Goal: Check status: Check status

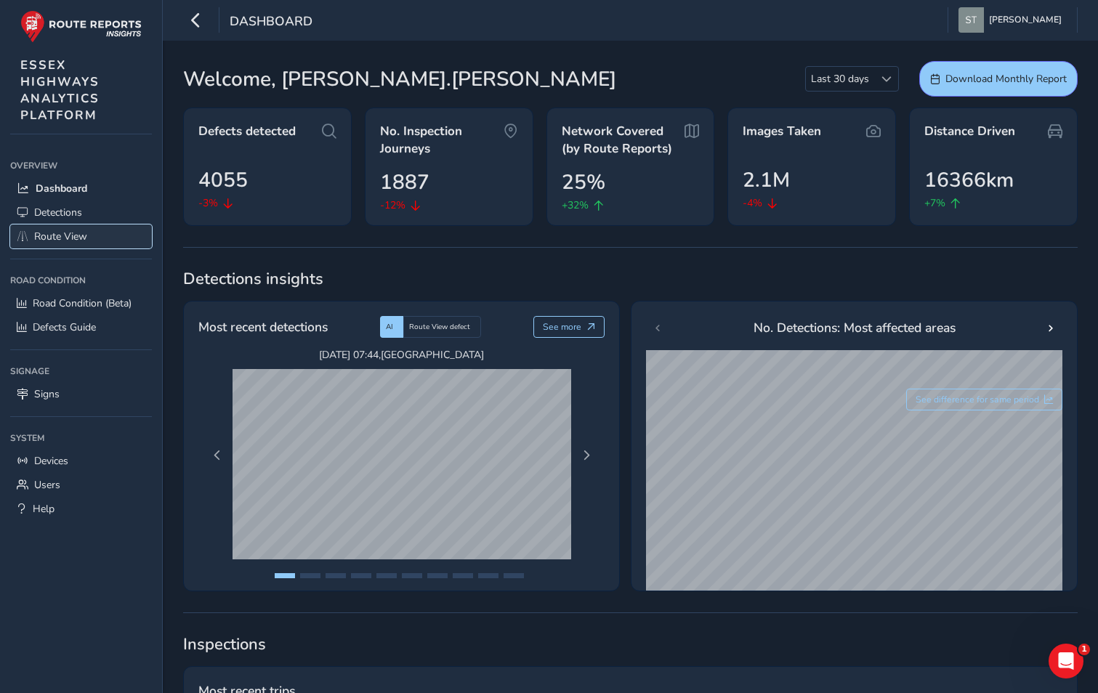
click at [44, 243] on span "Route View" at bounding box center [60, 237] width 53 height 14
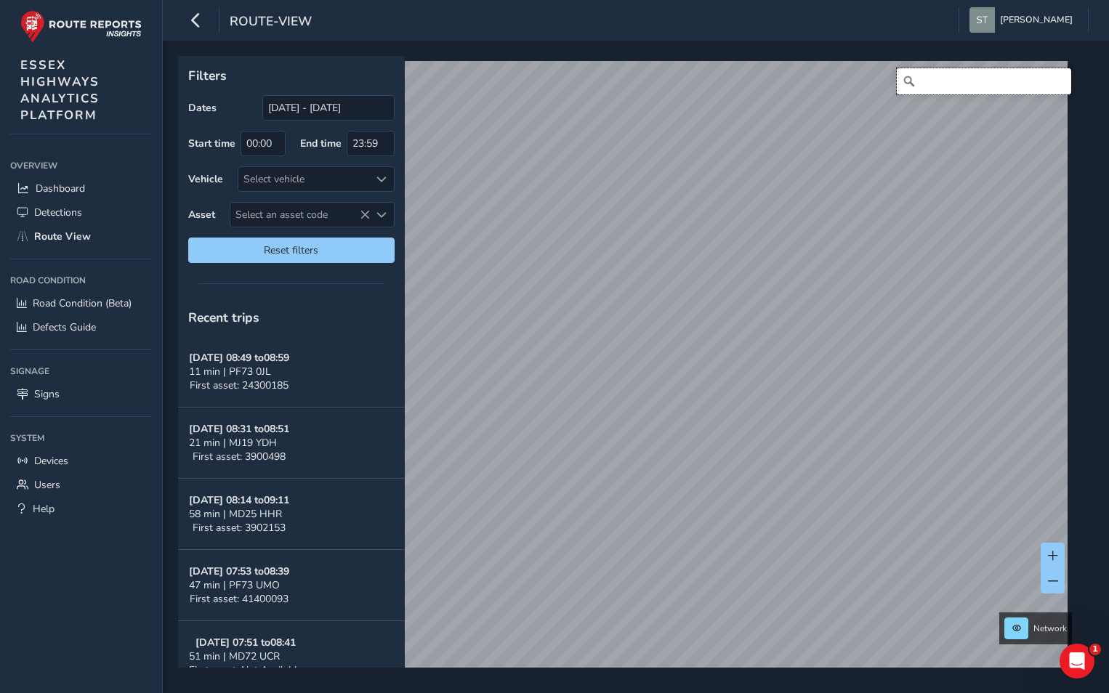
click at [926, 73] on input "Search" at bounding box center [984, 81] width 174 height 26
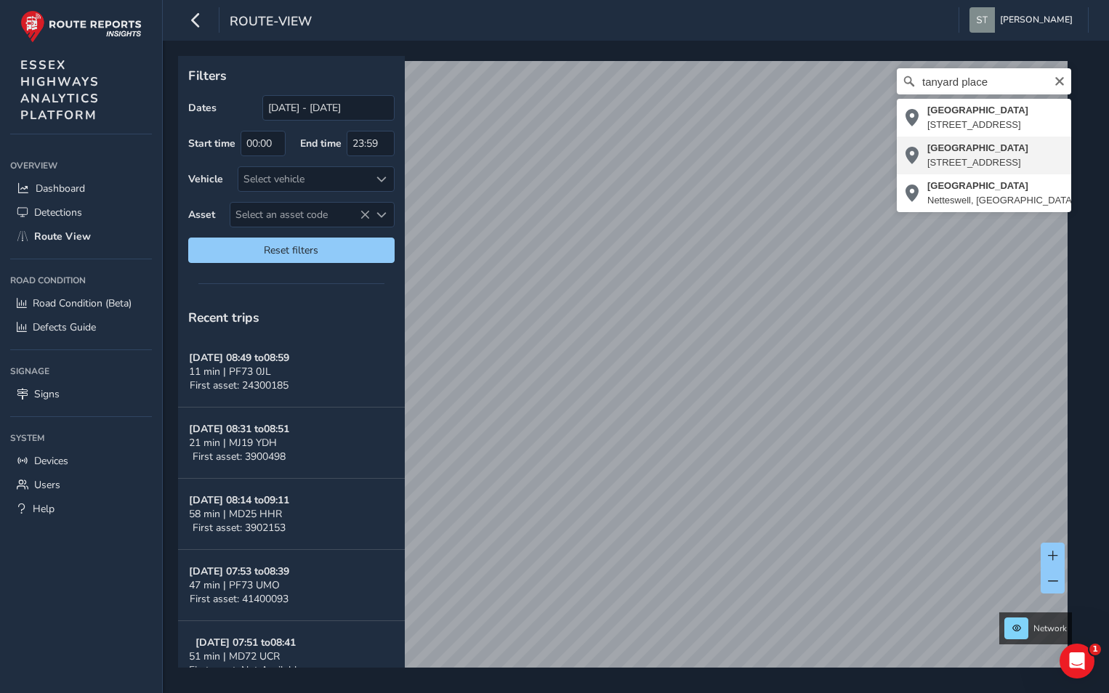
type input "[STREET_ADDRESS]"
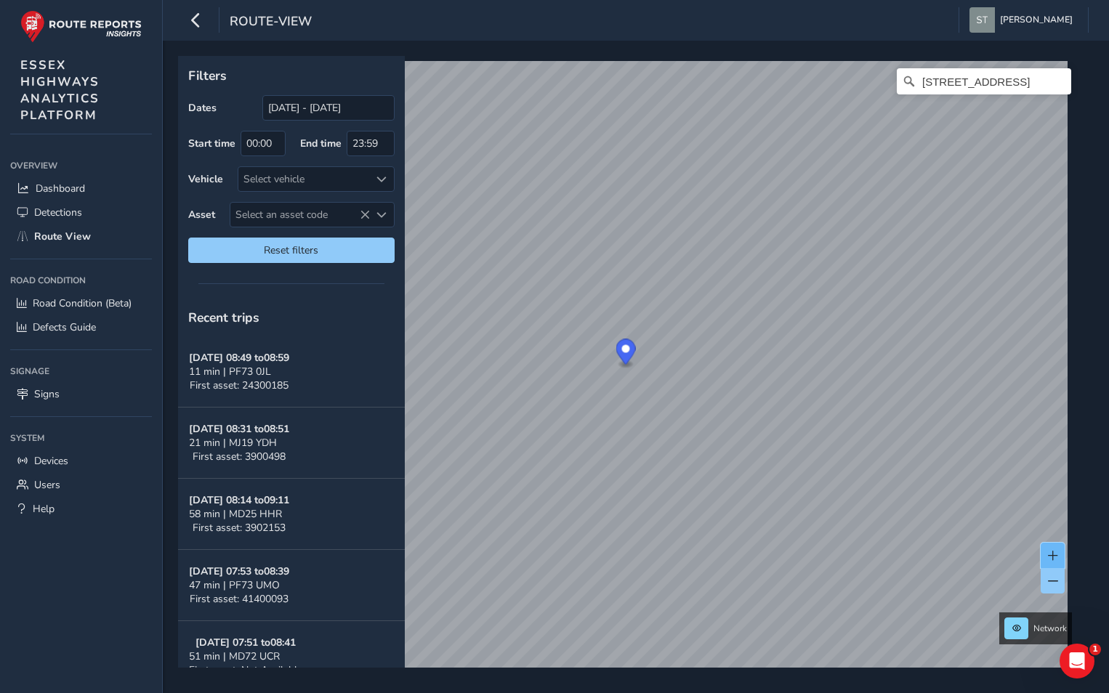
click at [1052, 559] on span at bounding box center [1053, 556] width 10 height 10
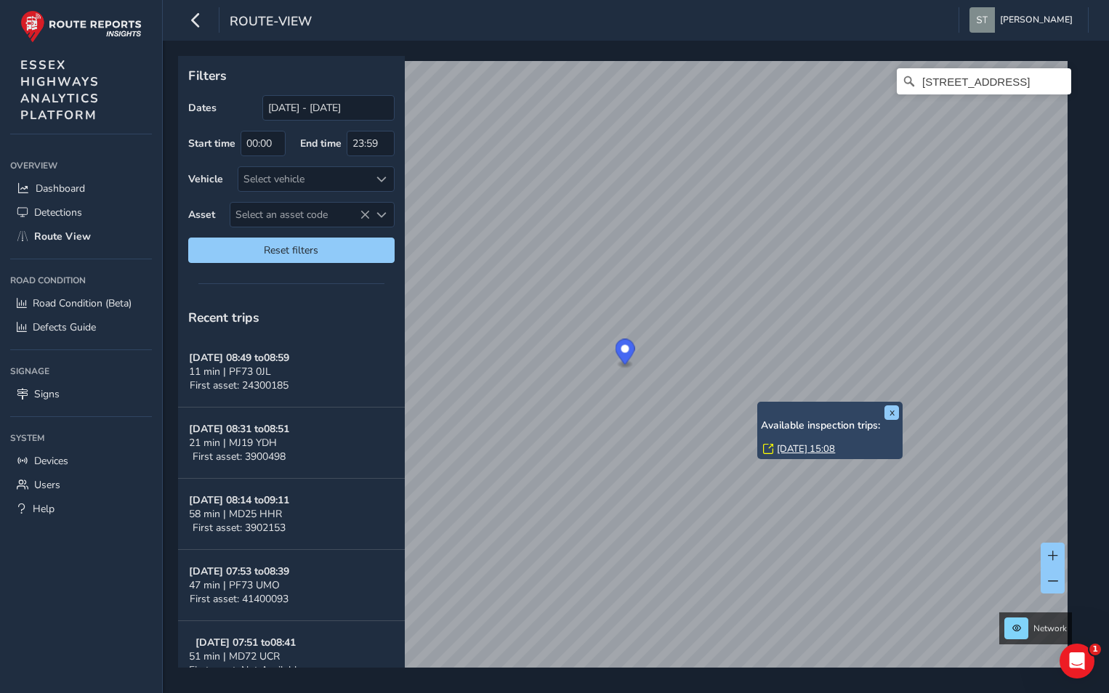
click at [783, 448] on link "[DATE] 15:08" at bounding box center [806, 449] width 58 height 13
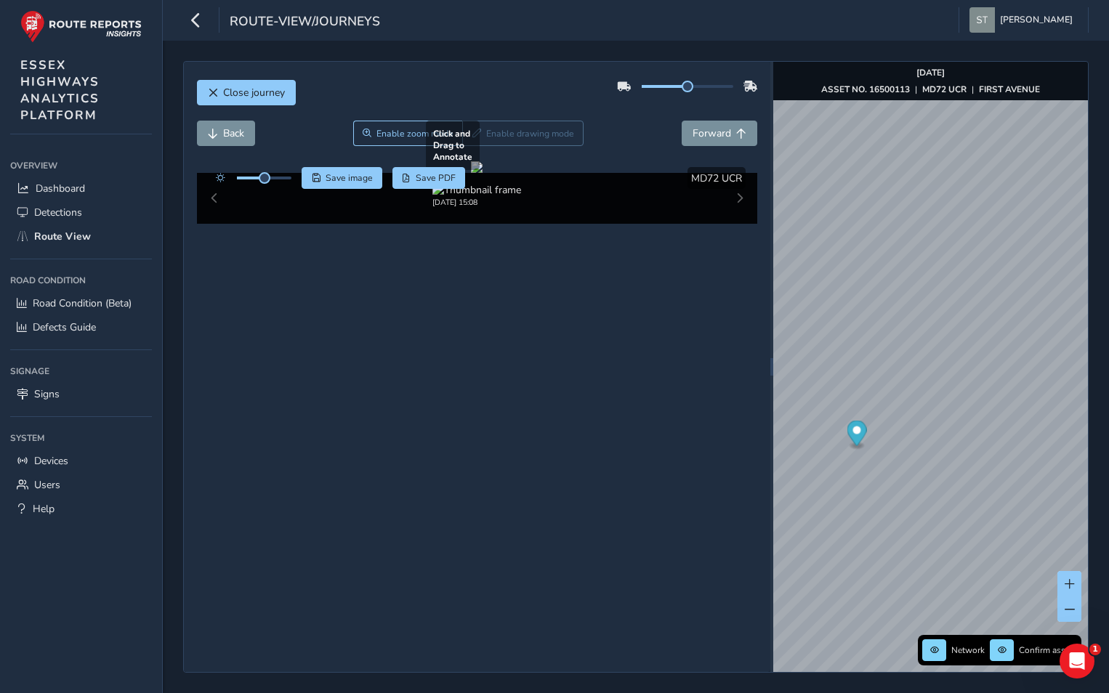
drag, startPoint x: 381, startPoint y: 353, endPoint x: 524, endPoint y: 348, distance: 142.5
click at [482, 173] on div at bounding box center [477, 167] width 12 height 12
drag, startPoint x: 598, startPoint y: 346, endPoint x: 368, endPoint y: 345, distance: 230.3
click at [471, 173] on div at bounding box center [477, 167] width 12 height 12
click at [209, 139] on button "Back" at bounding box center [226, 133] width 58 height 25
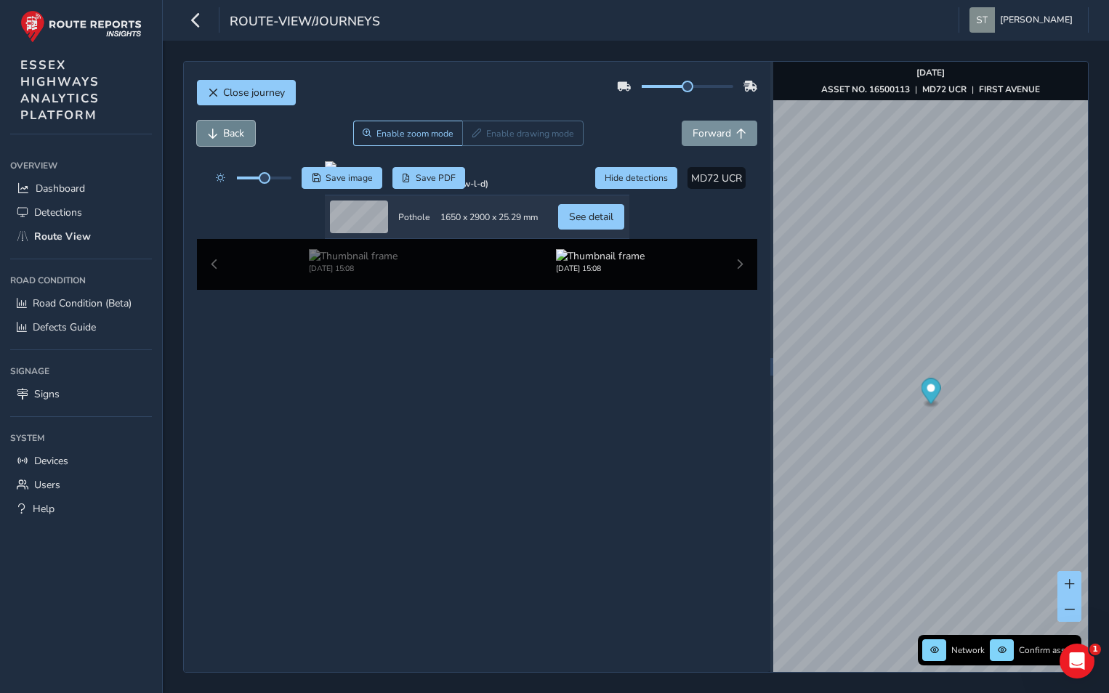
click at [215, 135] on span "Back" at bounding box center [213, 134] width 10 height 10
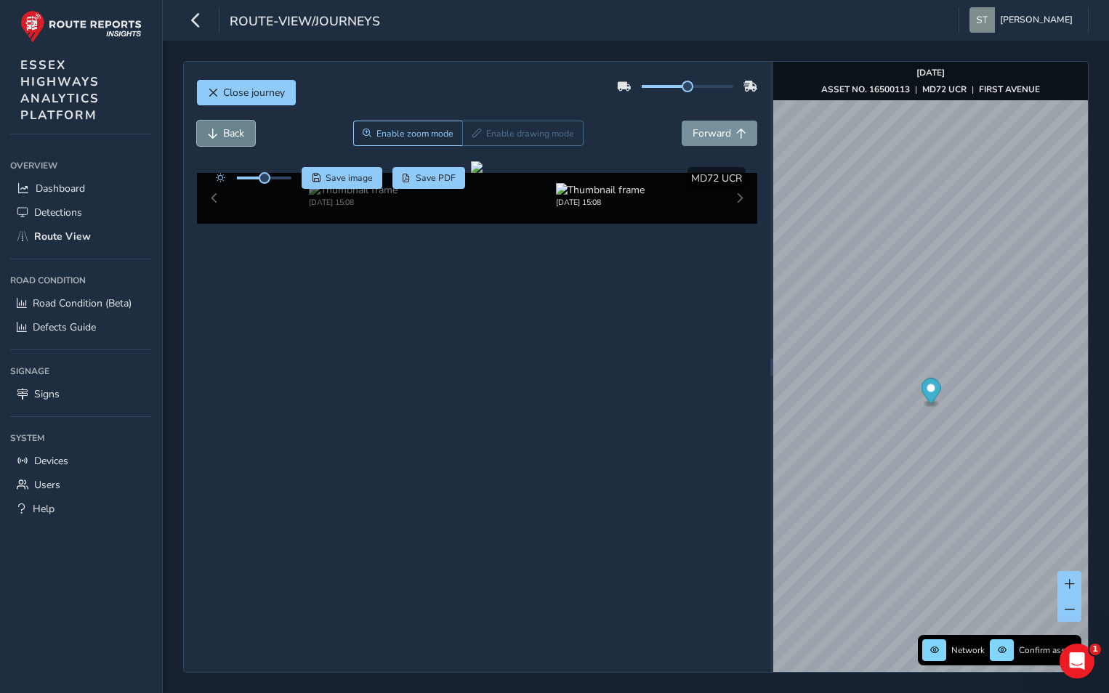
click at [215, 135] on span "Back" at bounding box center [213, 134] width 10 height 10
click at [714, 138] on span "Forward" at bounding box center [711, 133] width 39 height 14
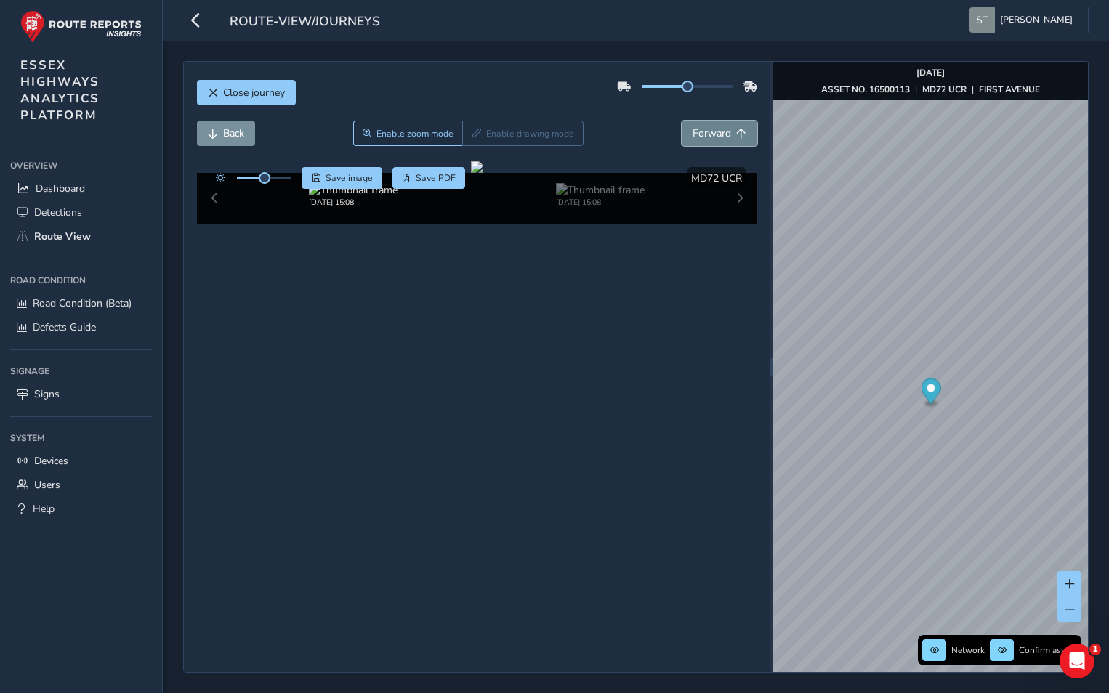
click at [714, 138] on span "Forward" at bounding box center [711, 133] width 39 height 14
click at [209, 129] on span "Back" at bounding box center [213, 134] width 10 height 10
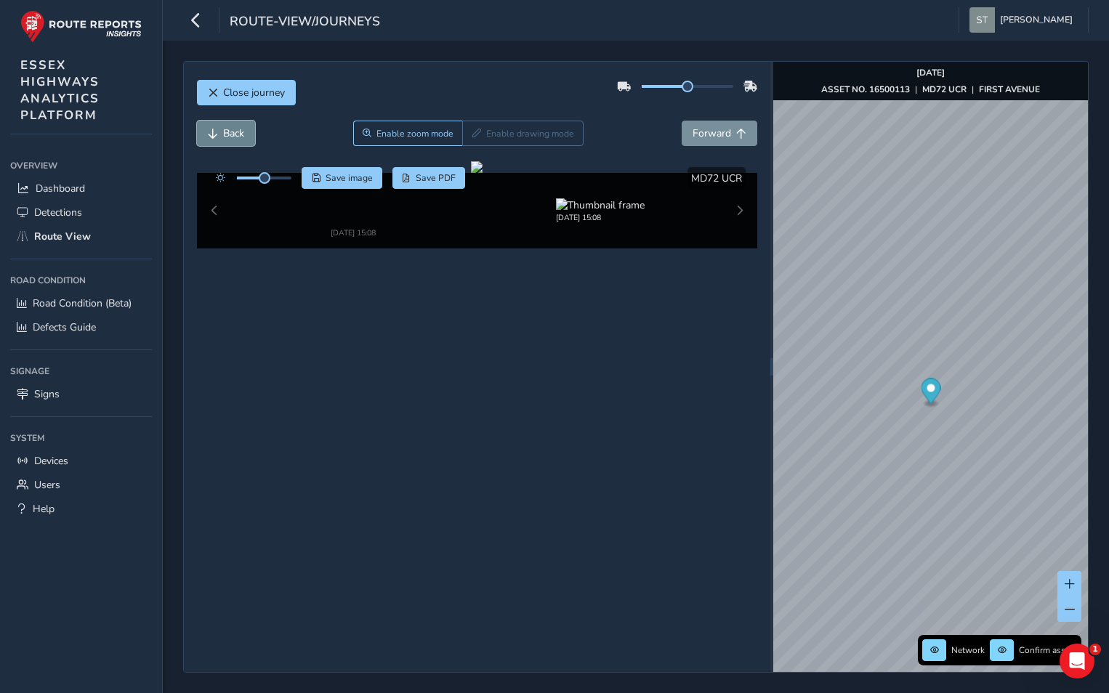
click at [209, 129] on span "Back" at bounding box center [213, 134] width 10 height 10
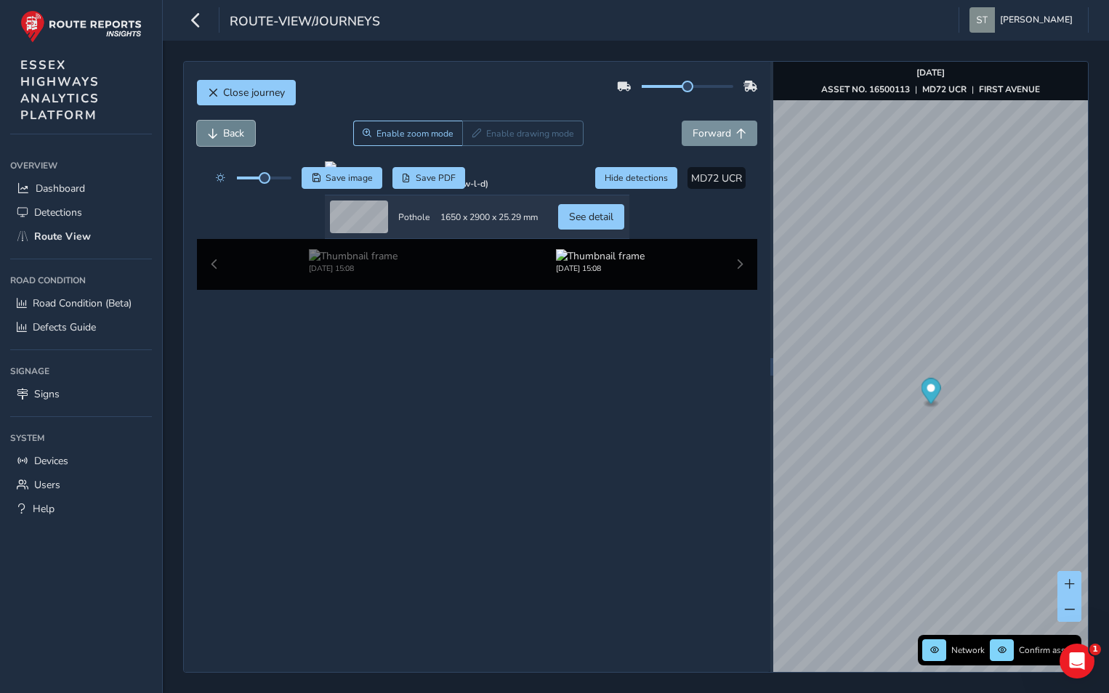
click at [209, 129] on span "Back" at bounding box center [213, 134] width 10 height 10
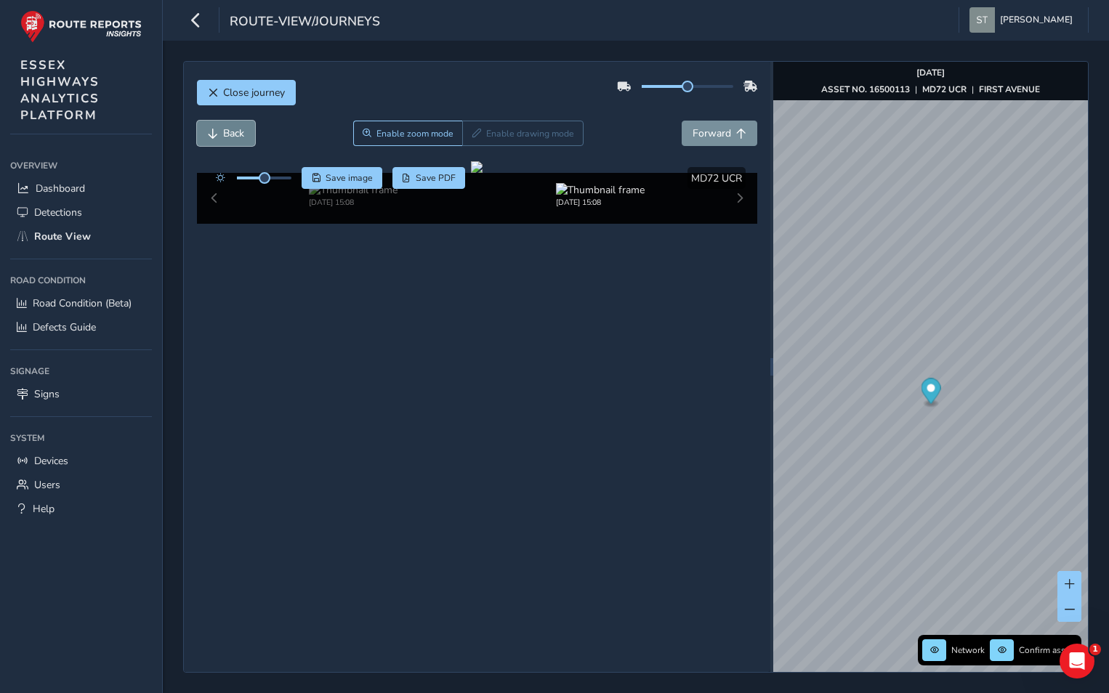
click at [209, 129] on span "Back" at bounding box center [213, 134] width 10 height 10
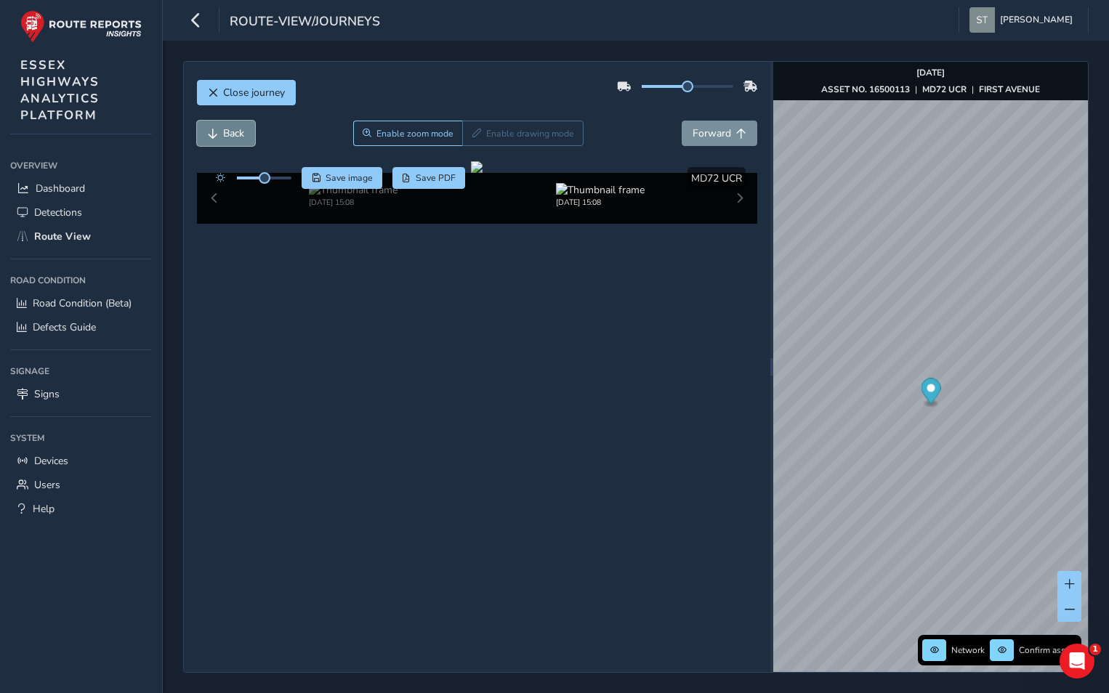
click at [209, 129] on span "Back" at bounding box center [213, 134] width 10 height 10
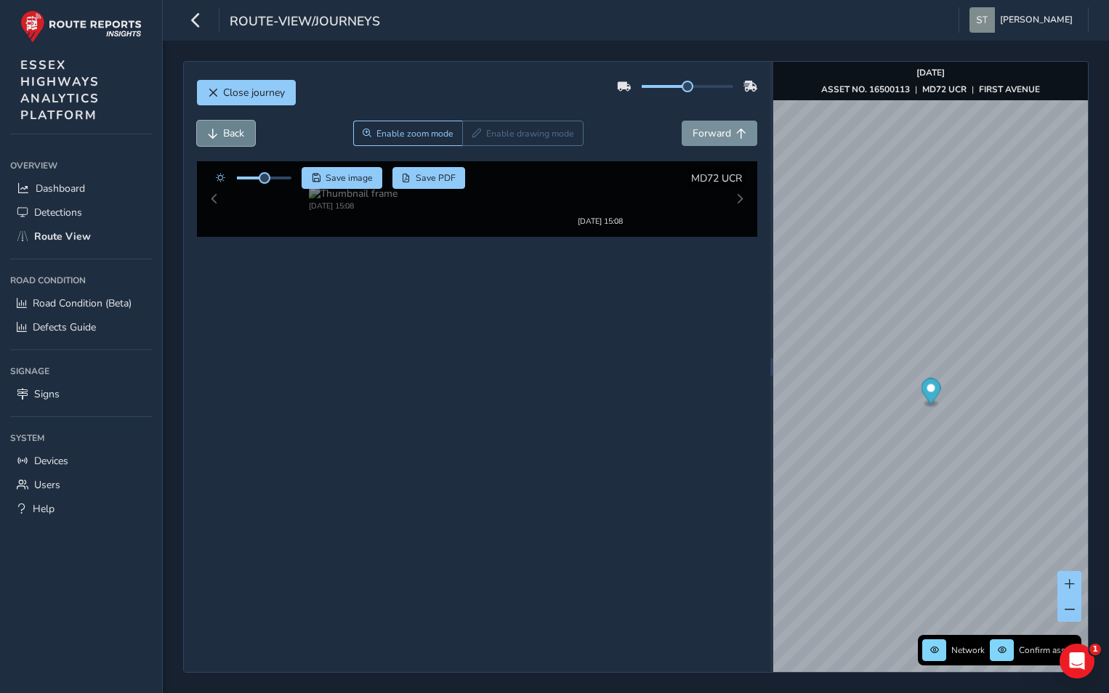
click at [209, 129] on span "Back" at bounding box center [213, 134] width 10 height 10
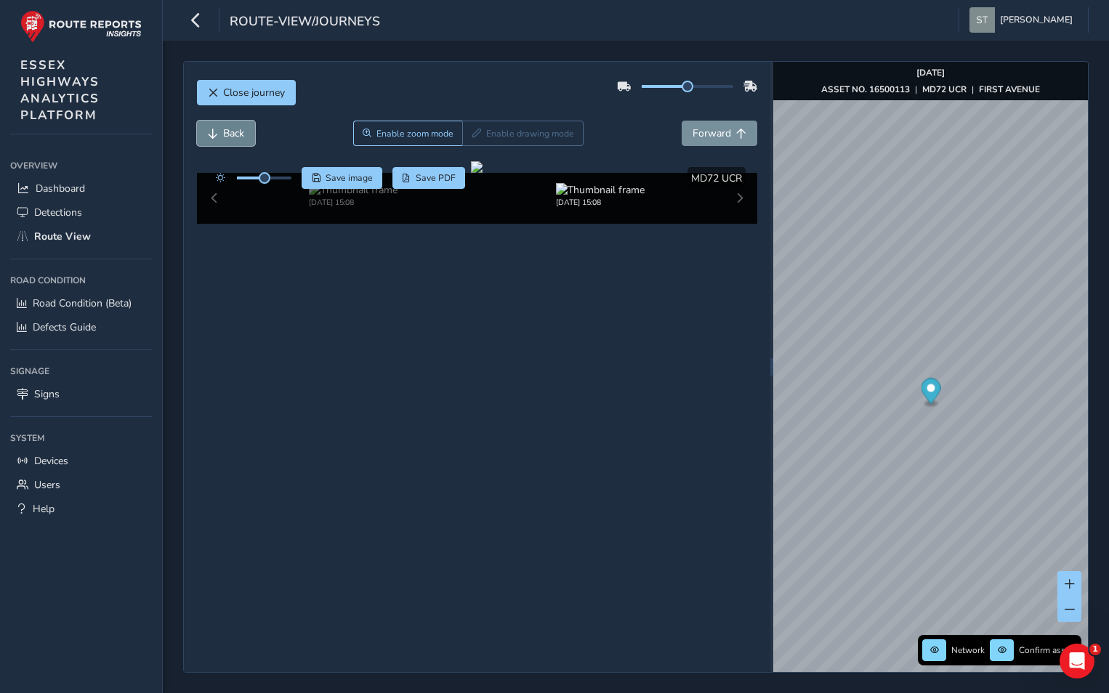
click at [209, 129] on span "Back" at bounding box center [213, 134] width 10 height 10
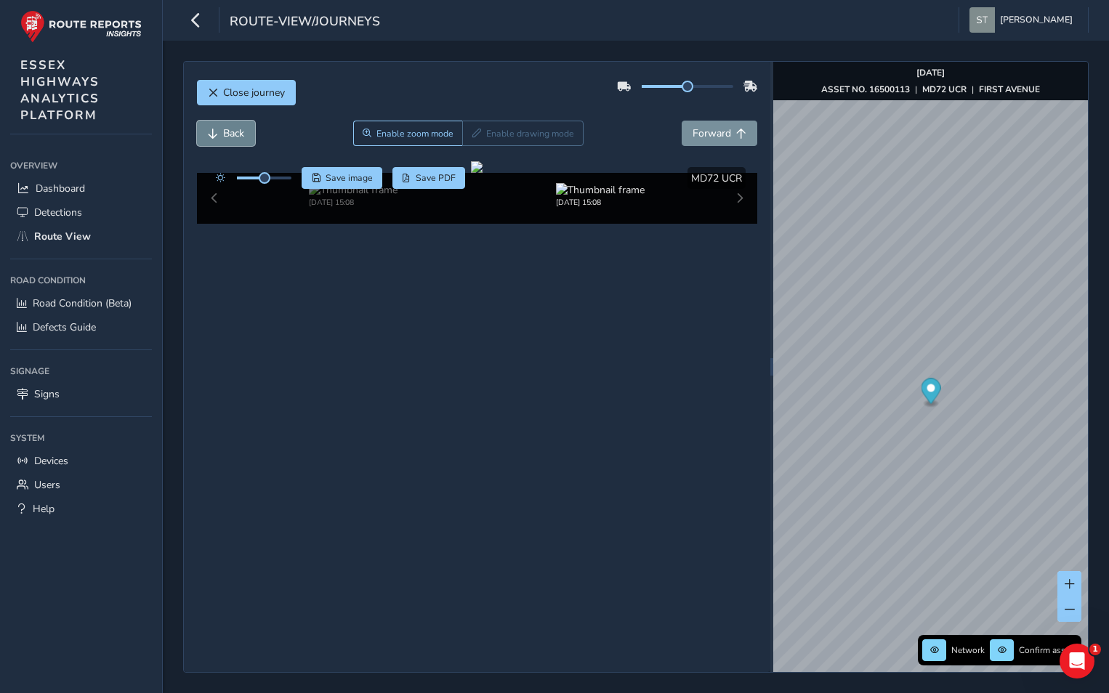
click at [209, 129] on span "Back" at bounding box center [213, 134] width 10 height 10
click at [718, 144] on button "Forward" at bounding box center [720, 133] width 76 height 25
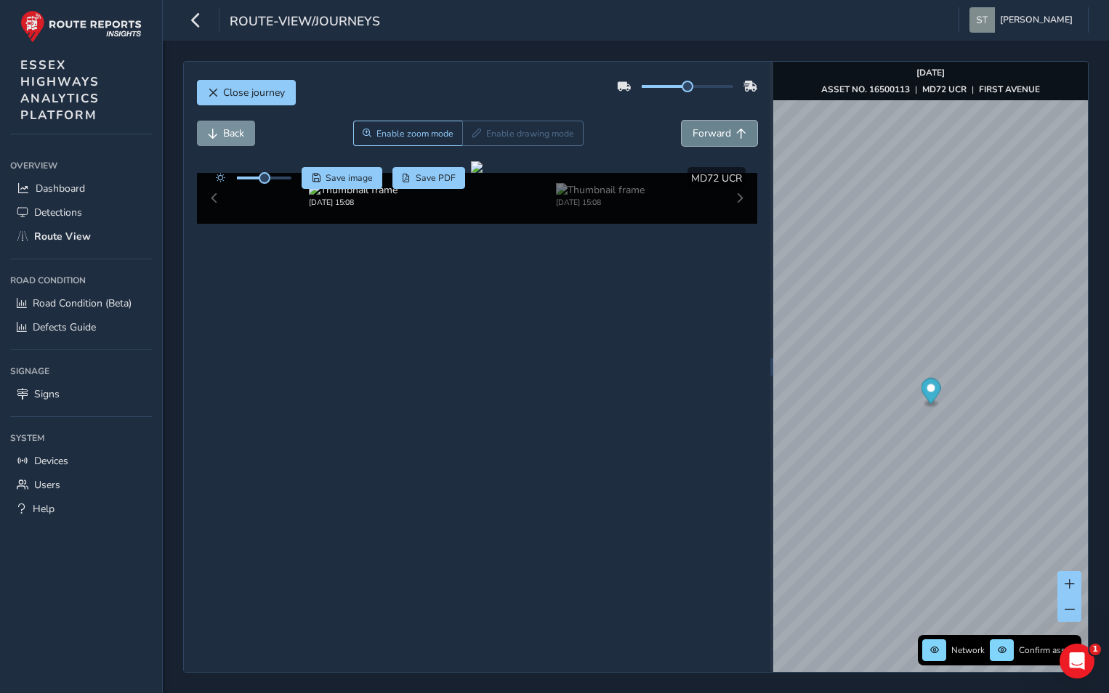
click at [718, 144] on button "Forward" at bounding box center [720, 133] width 76 height 25
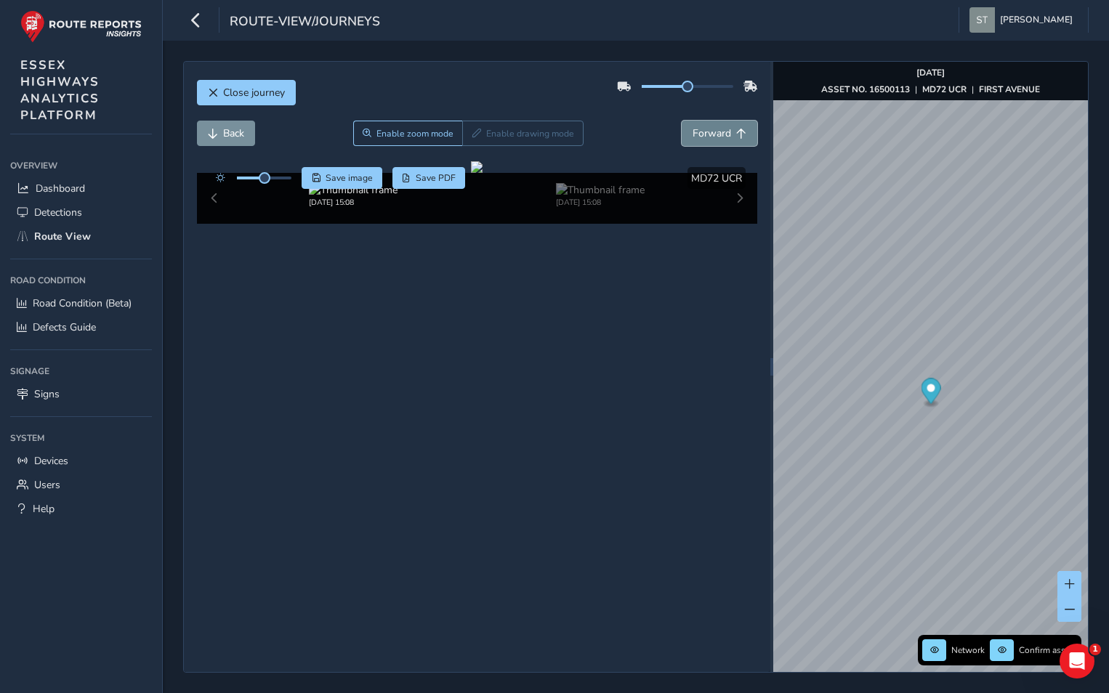
click at [718, 144] on button "Forward" at bounding box center [720, 133] width 76 height 25
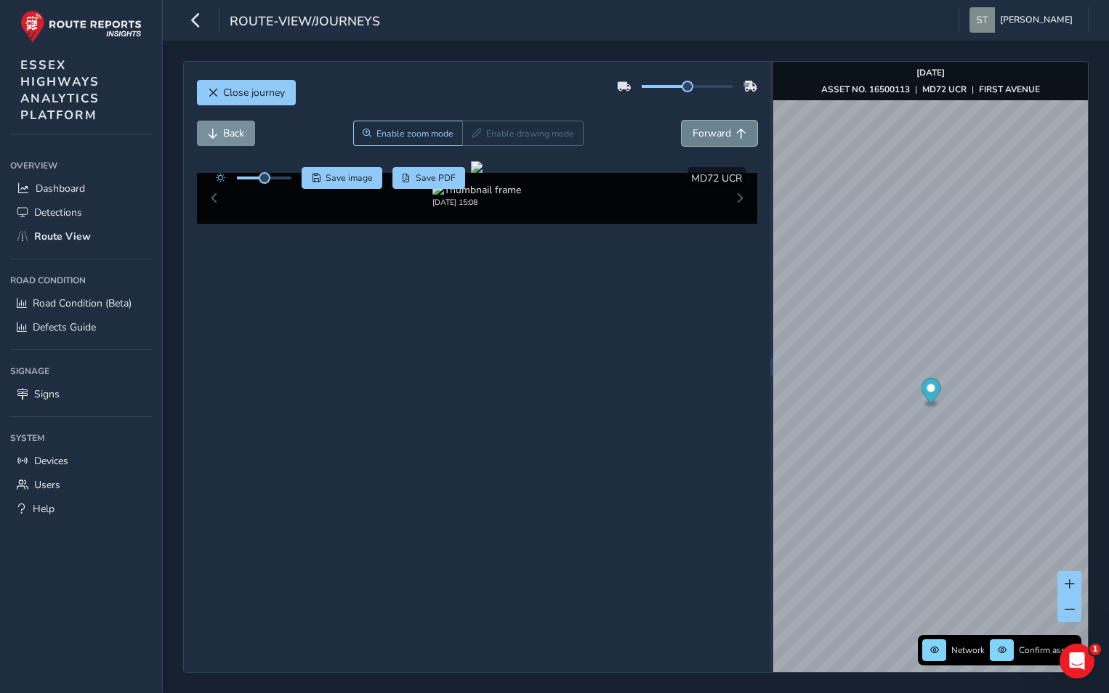
click at [714, 140] on button "Forward" at bounding box center [720, 133] width 76 height 25
click at [239, 134] on span "Back" at bounding box center [233, 133] width 21 height 14
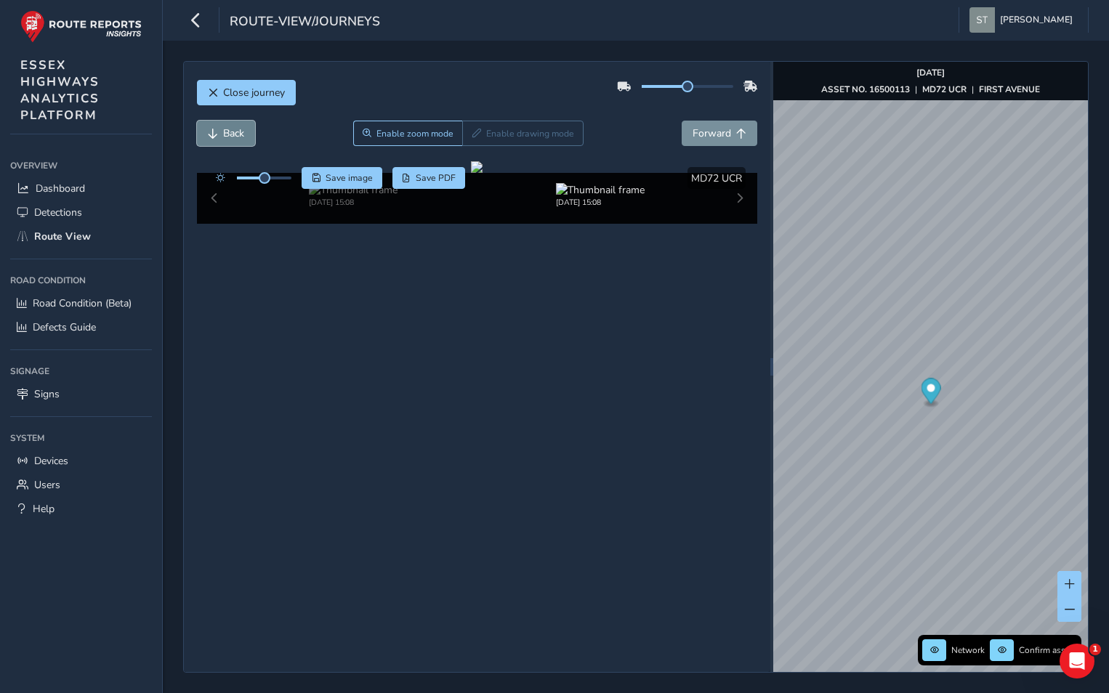
click at [239, 134] on span "Back" at bounding box center [233, 133] width 21 height 14
click at [691, 134] on button "Forward" at bounding box center [720, 133] width 76 height 25
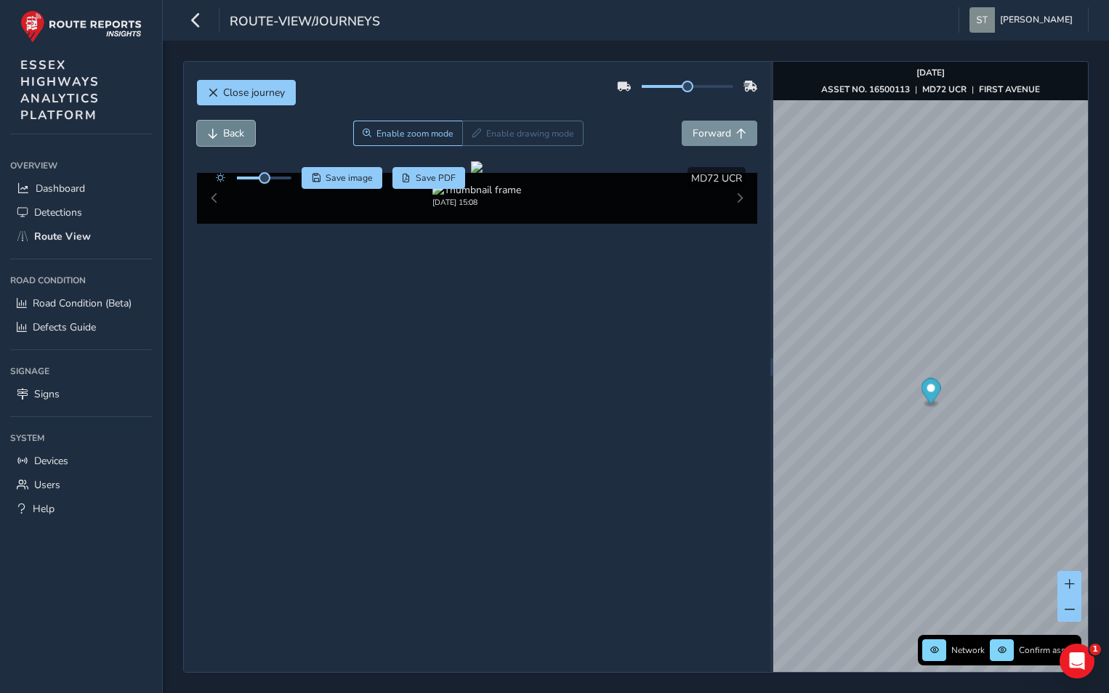
click at [238, 138] on span "Back" at bounding box center [233, 133] width 21 height 14
click at [703, 127] on span "Forward" at bounding box center [711, 133] width 39 height 14
click at [1014, 201] on div "route-view/journeys [PERSON_NAME] Colour Scheme: Dark Dim Light Logout Close jo…" at bounding box center [636, 346] width 946 height 693
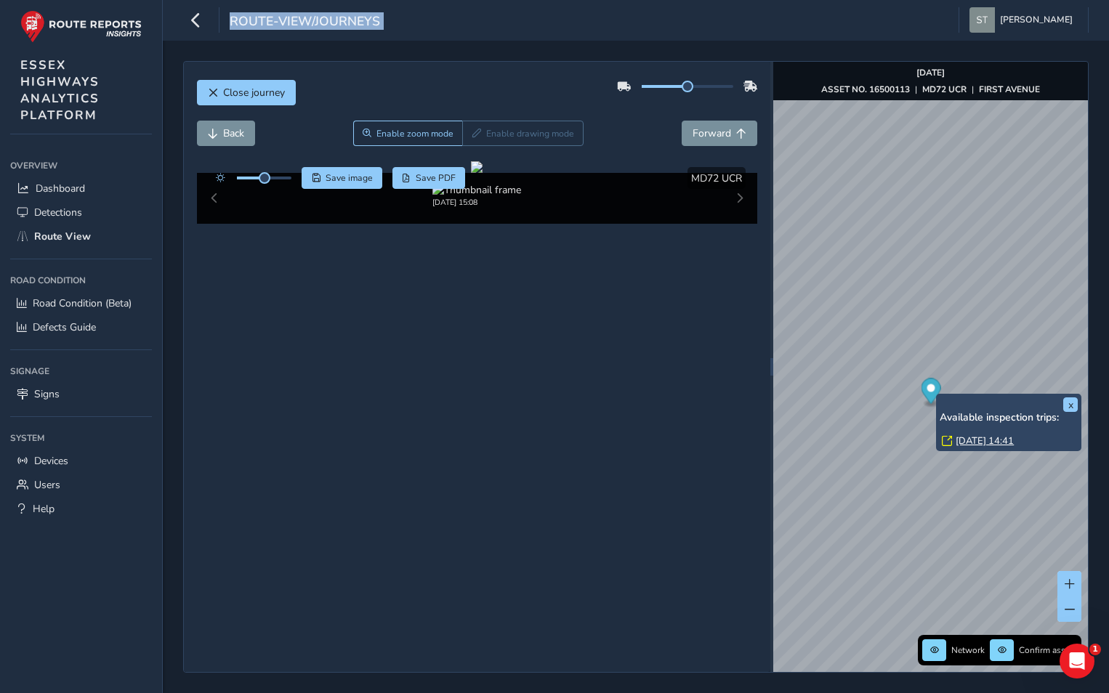
click at [974, 437] on link "[DATE] 14:41" at bounding box center [984, 441] width 58 height 13
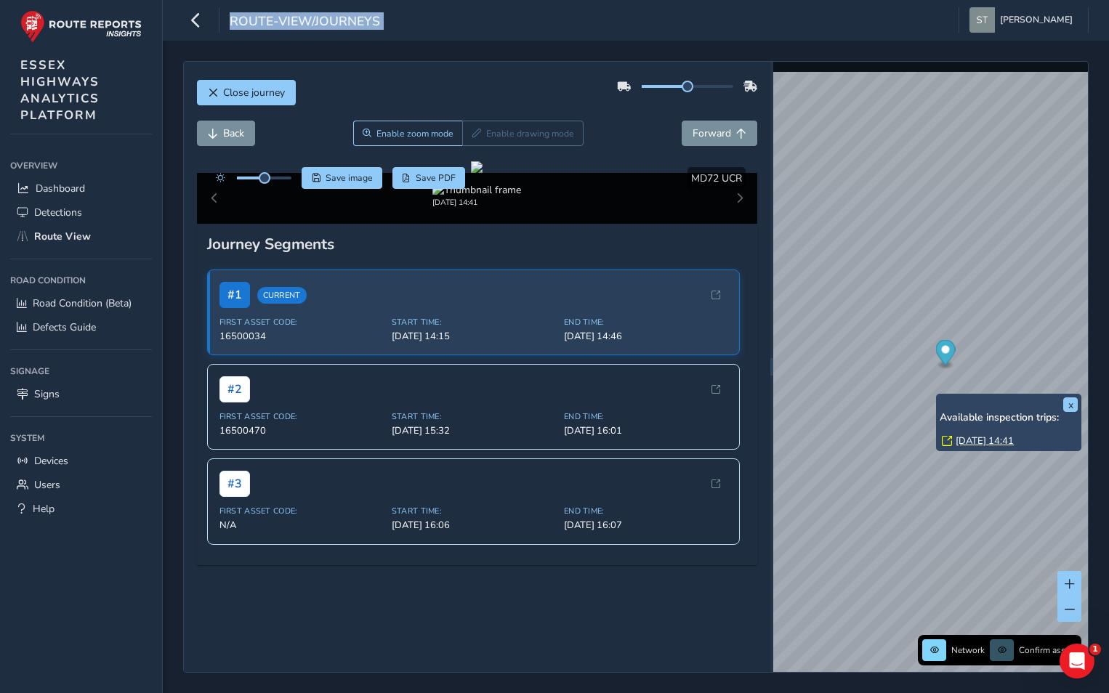
click at [974, 437] on link "[DATE] 14:41" at bounding box center [984, 441] width 58 height 13
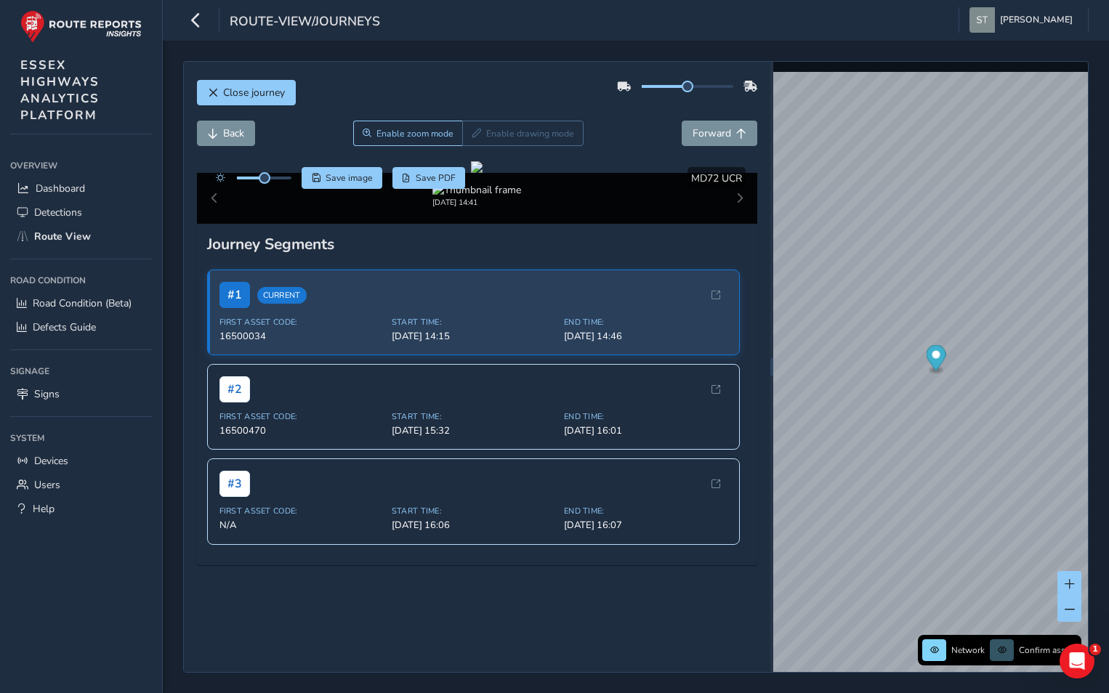
click at [463, 92] on div "Close journey" at bounding box center [477, 98] width 561 height 47
click at [1108, 226] on html "route-view/journeys [PERSON_NAME] Colour Scheme: Dark Dim Light Logout Close jo…" at bounding box center [554, 346] width 1109 height 693
click at [1093, 329] on div "Close journey Back Enable zoom mode Enable drawing mode Forward Click and Drag …" at bounding box center [636, 367] width 946 height 652
click at [217, 86] on button "Close journey" at bounding box center [246, 92] width 99 height 25
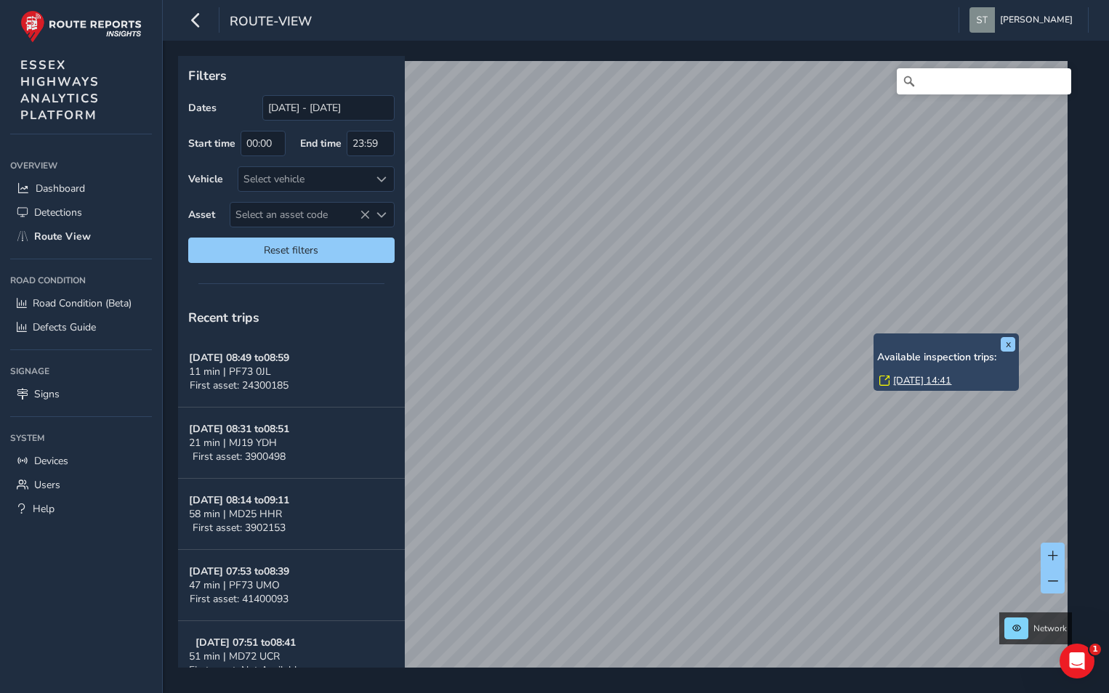
click at [920, 379] on link "[DATE] 14:41" at bounding box center [922, 380] width 58 height 13
